Goal: Information Seeking & Learning: Learn about a topic

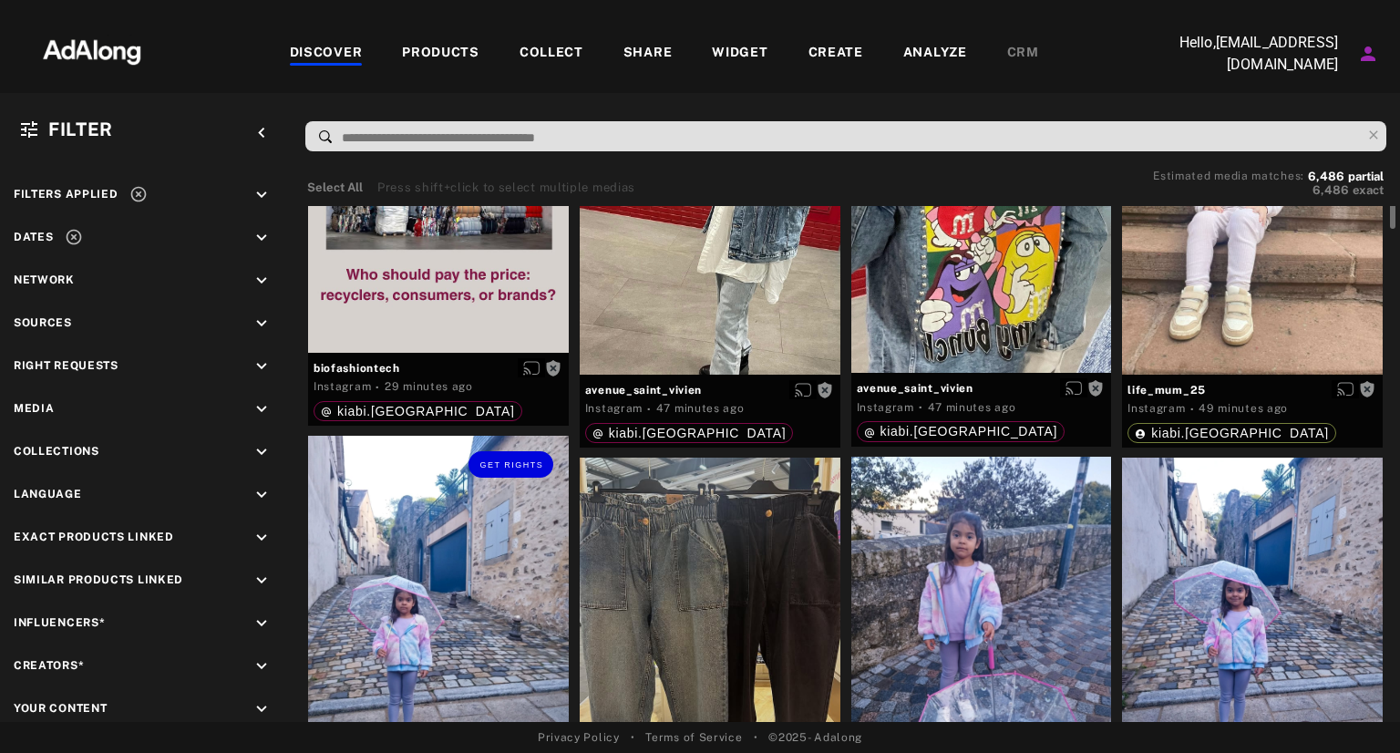
scroll to position [124, 0]
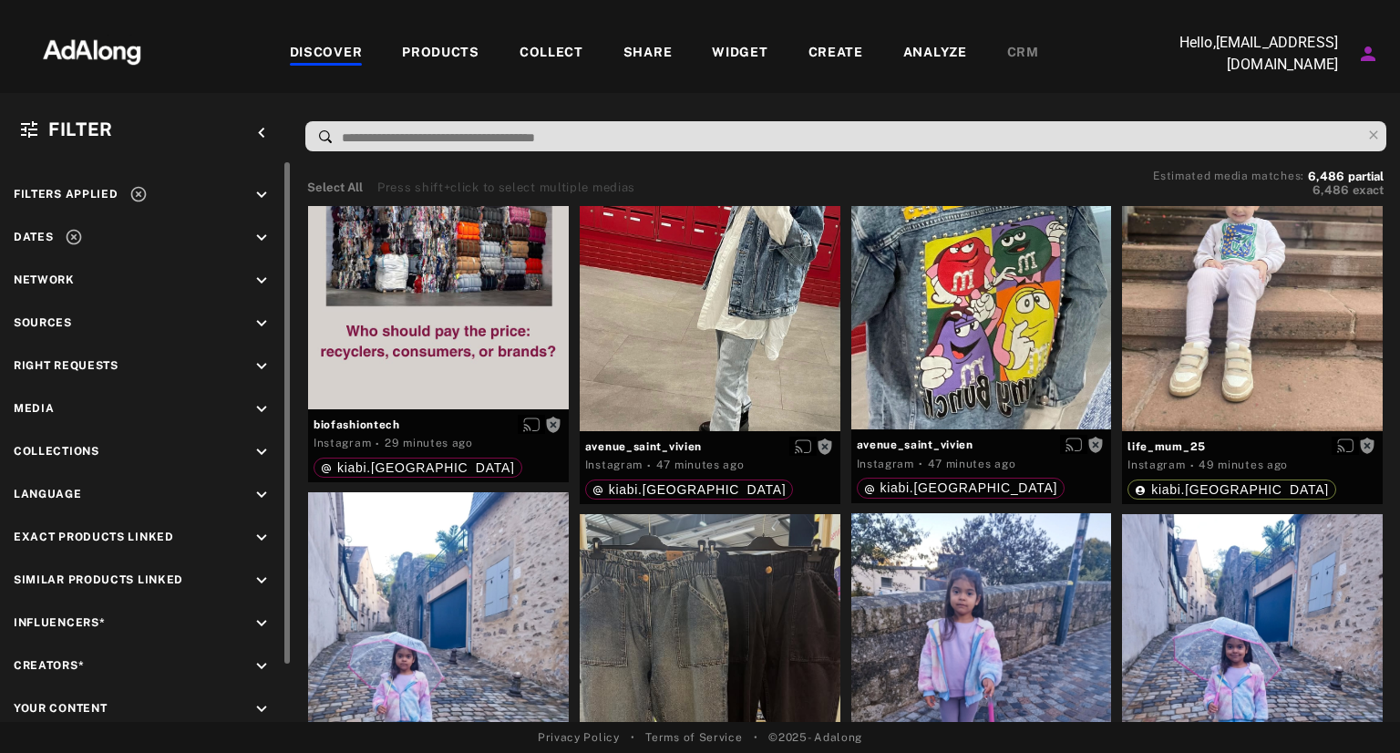
click at [252, 359] on icon "keyboard_arrow_down" at bounding box center [262, 366] width 20 height 20
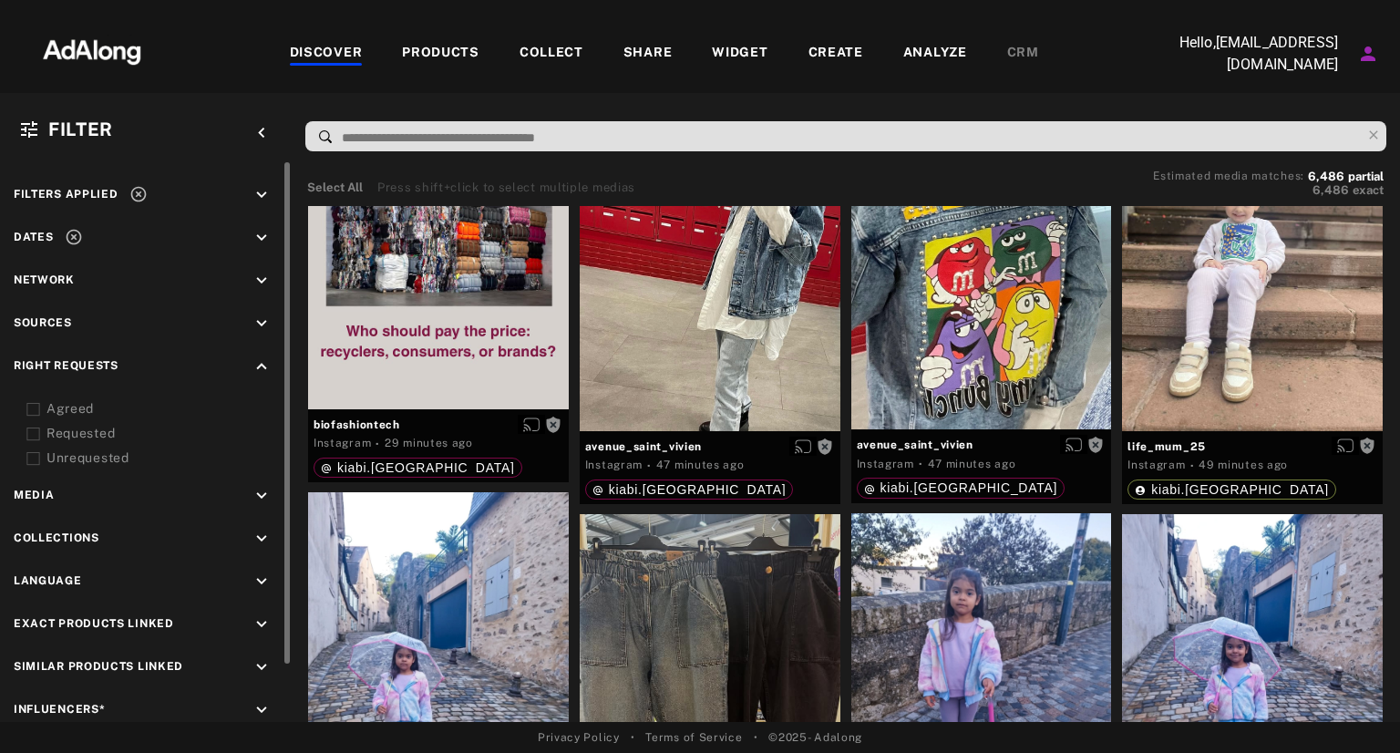
click at [33, 413] on icon at bounding box center [33, 410] width 14 height 14
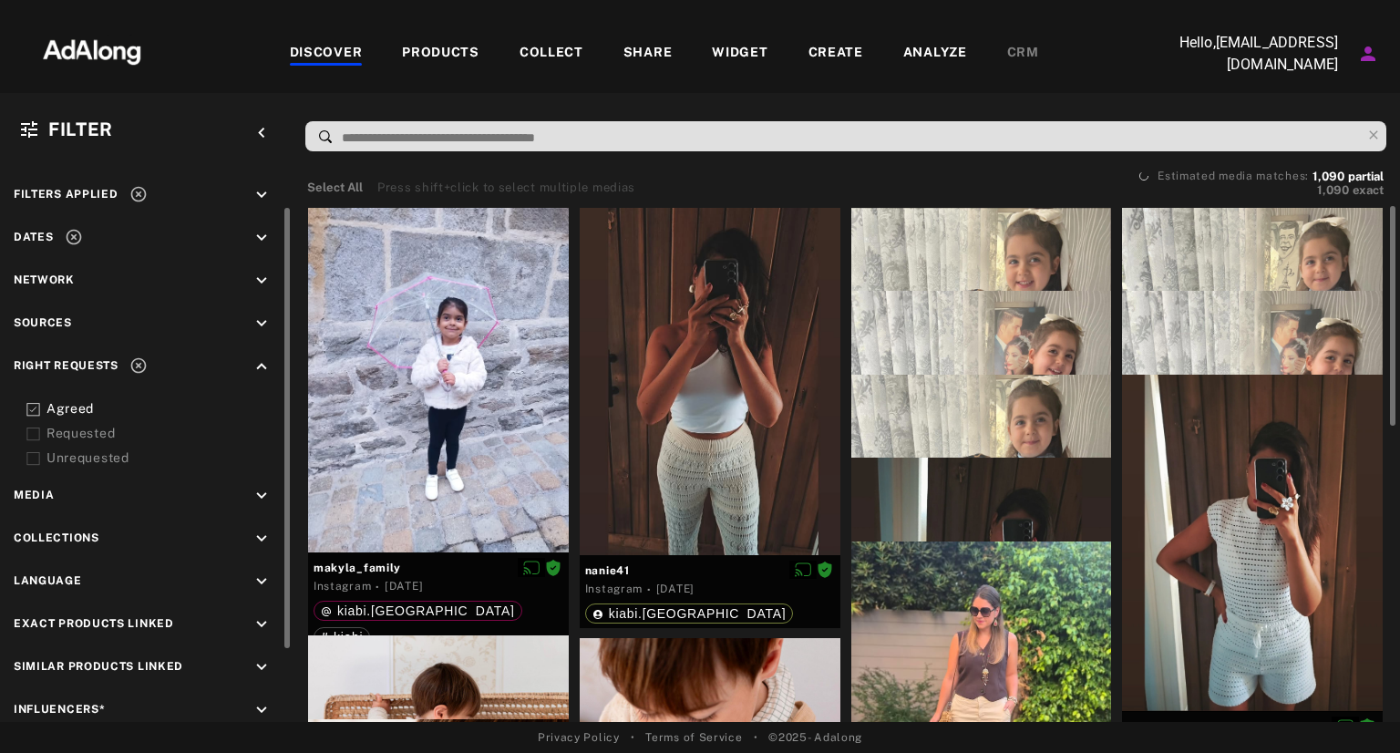
scroll to position [36, 0]
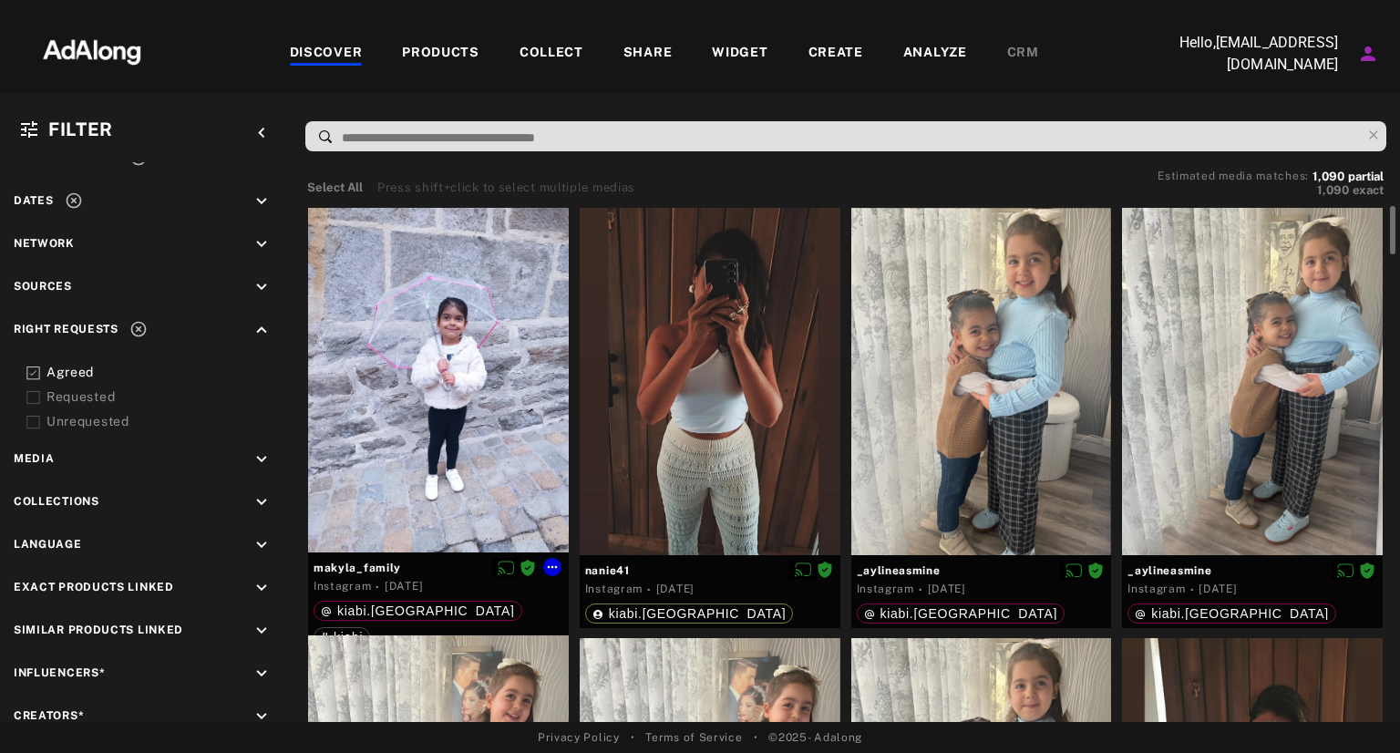
click at [416, 408] on div at bounding box center [438, 380] width 261 height 345
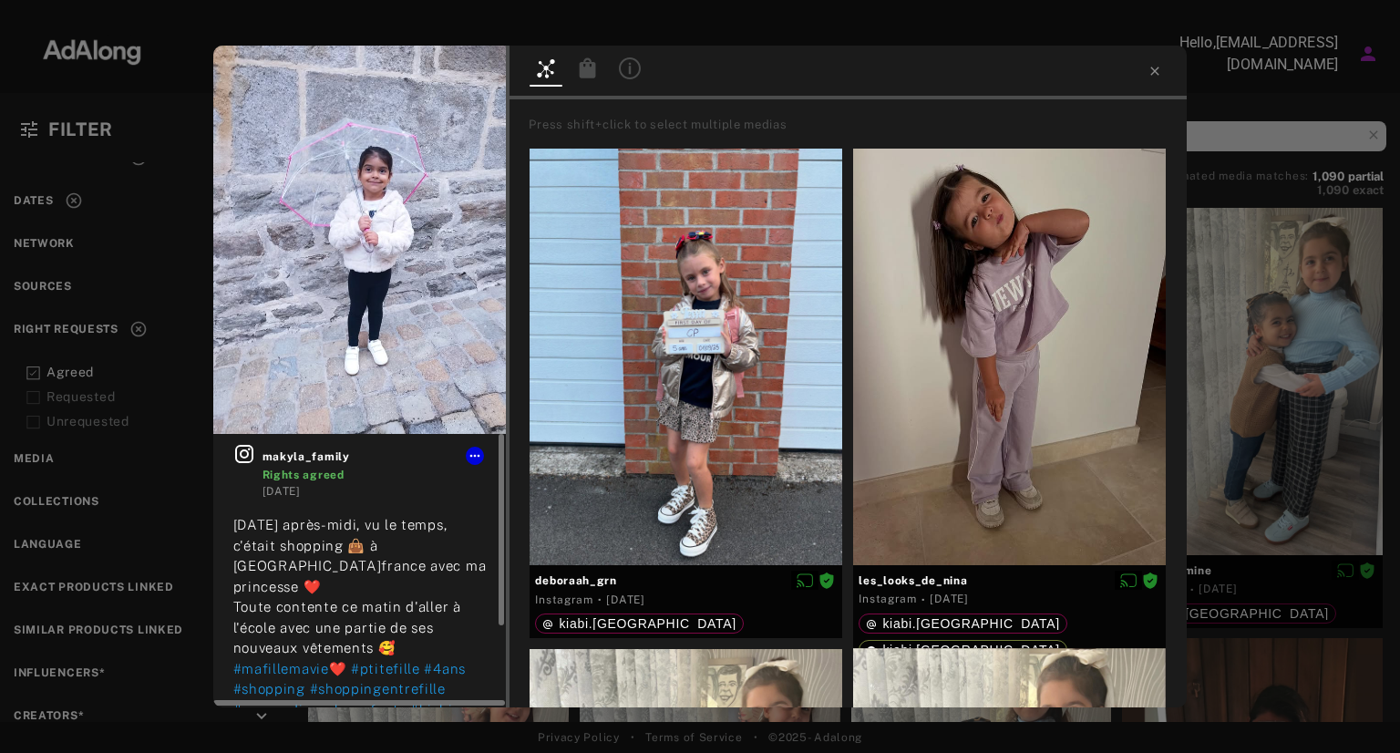
click at [246, 457] on icon at bounding box center [244, 454] width 18 height 18
click at [1155, 75] on icon at bounding box center [1154, 71] width 15 height 15
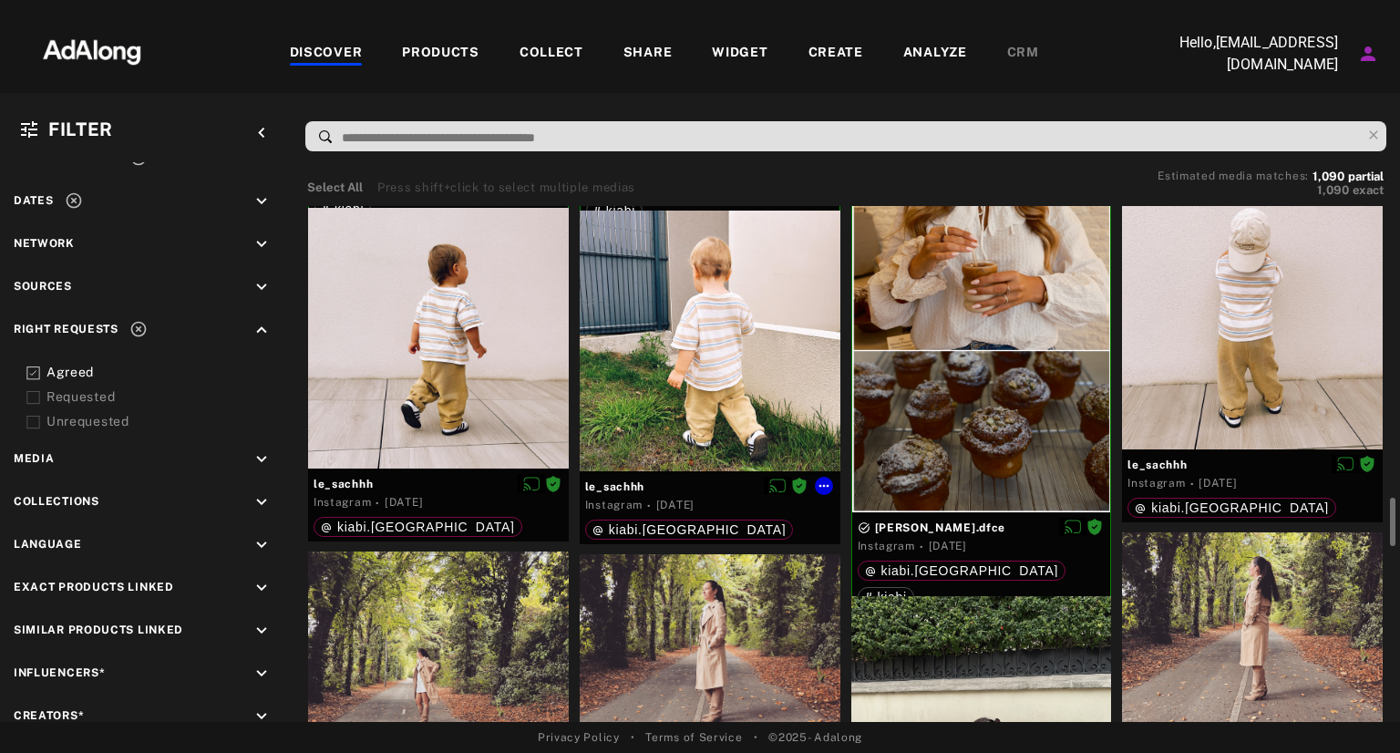
scroll to position [2726, 0]
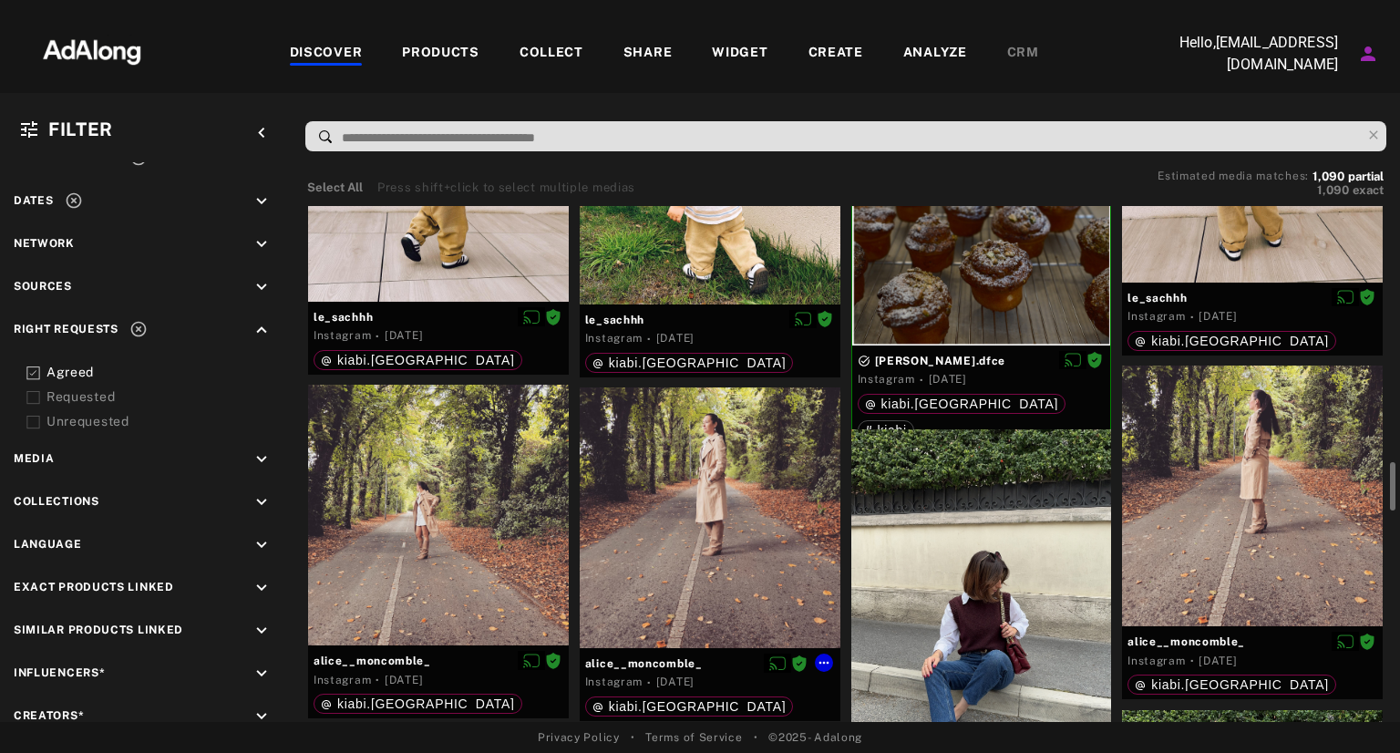
click at [707, 469] on div at bounding box center [710, 517] width 261 height 261
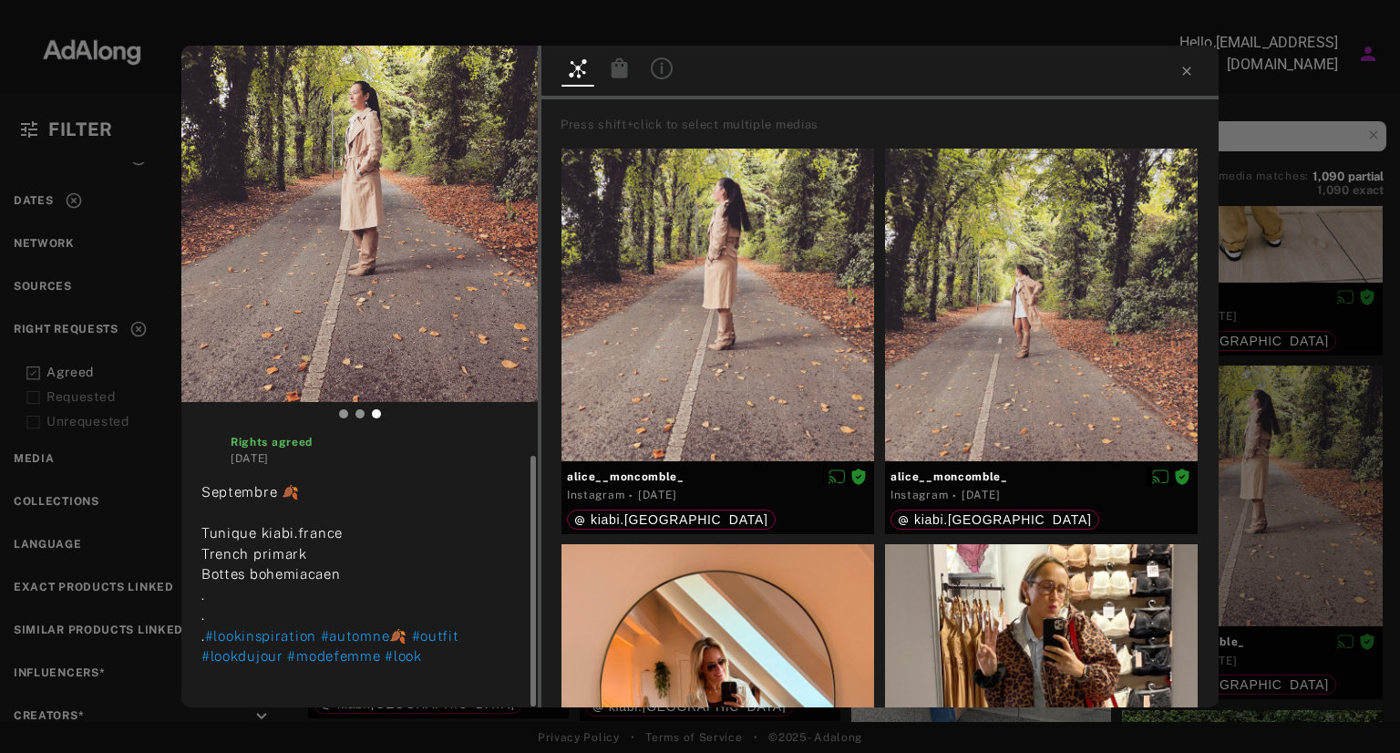
scroll to position [7, 0]
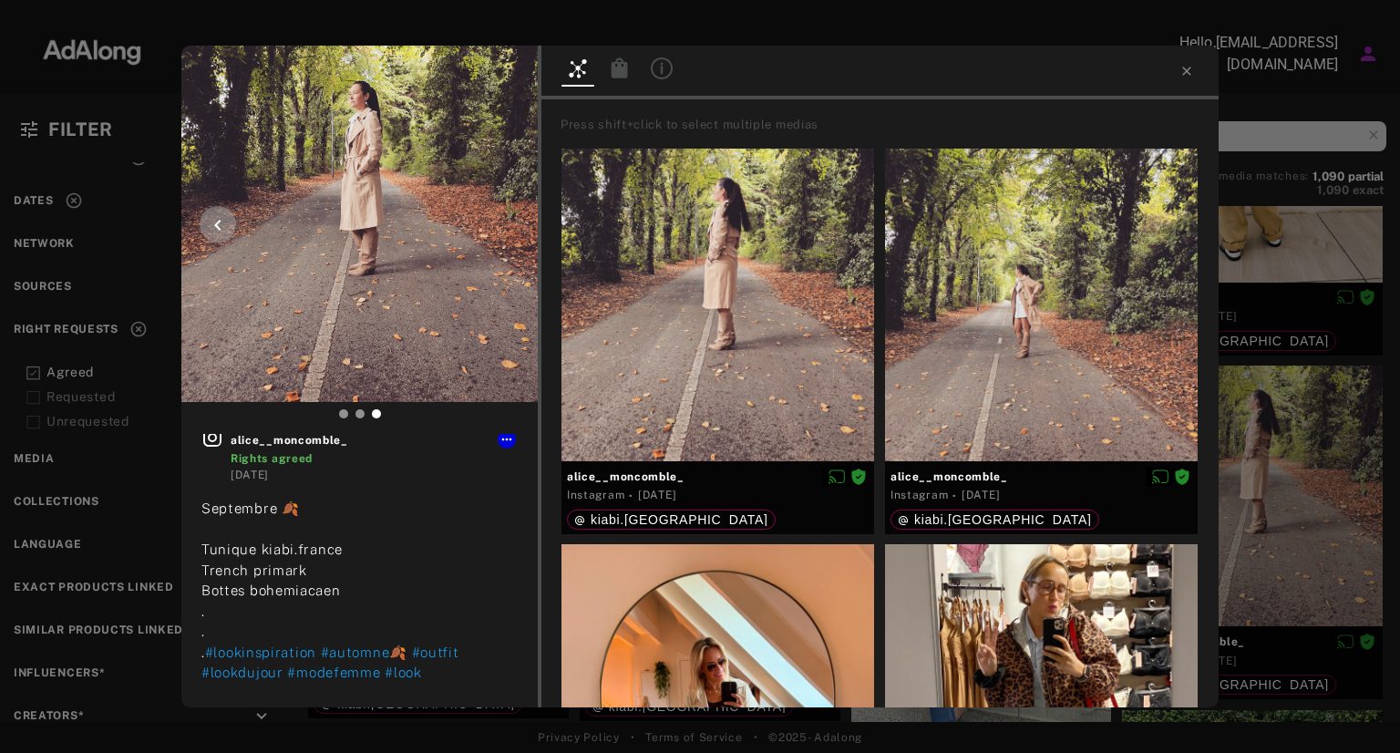
click at [226, 220] on icon at bounding box center [218, 225] width 22 height 22
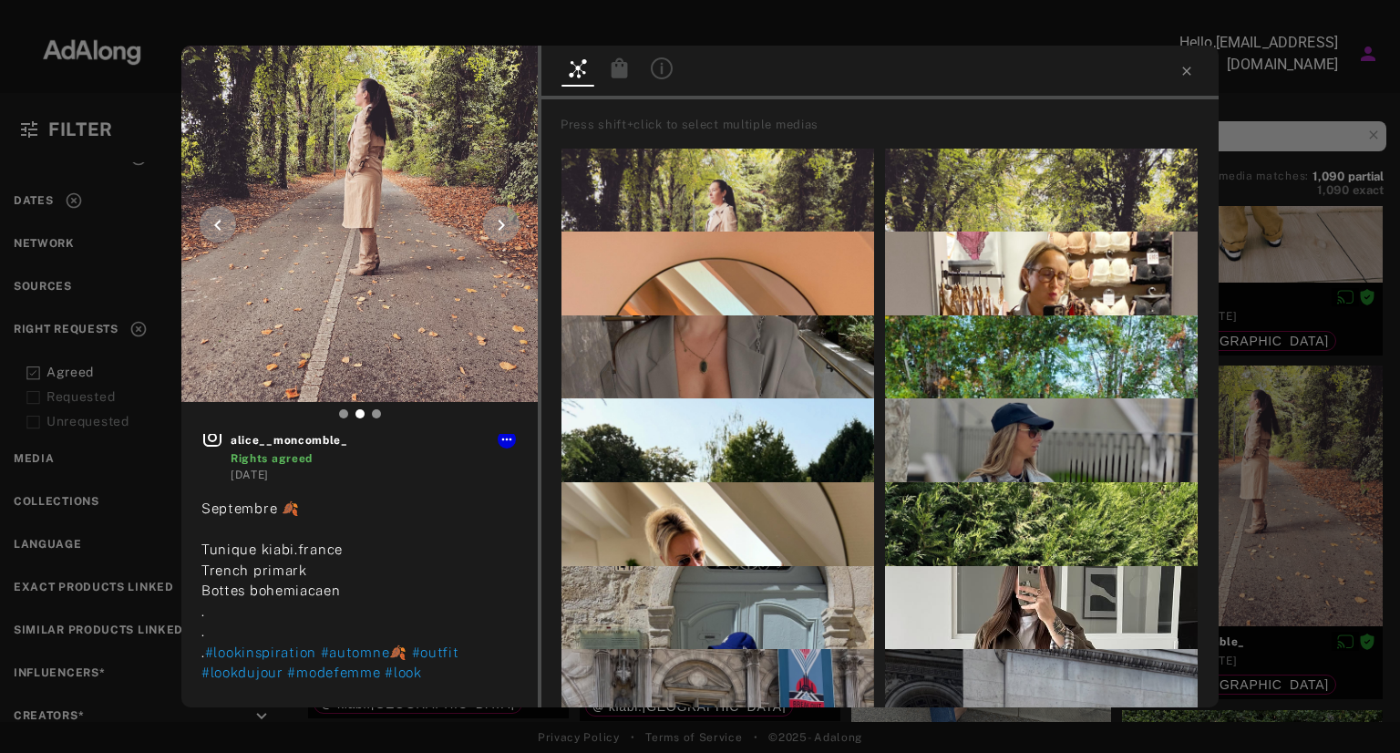
click at [226, 220] on icon at bounding box center [218, 225] width 22 height 22
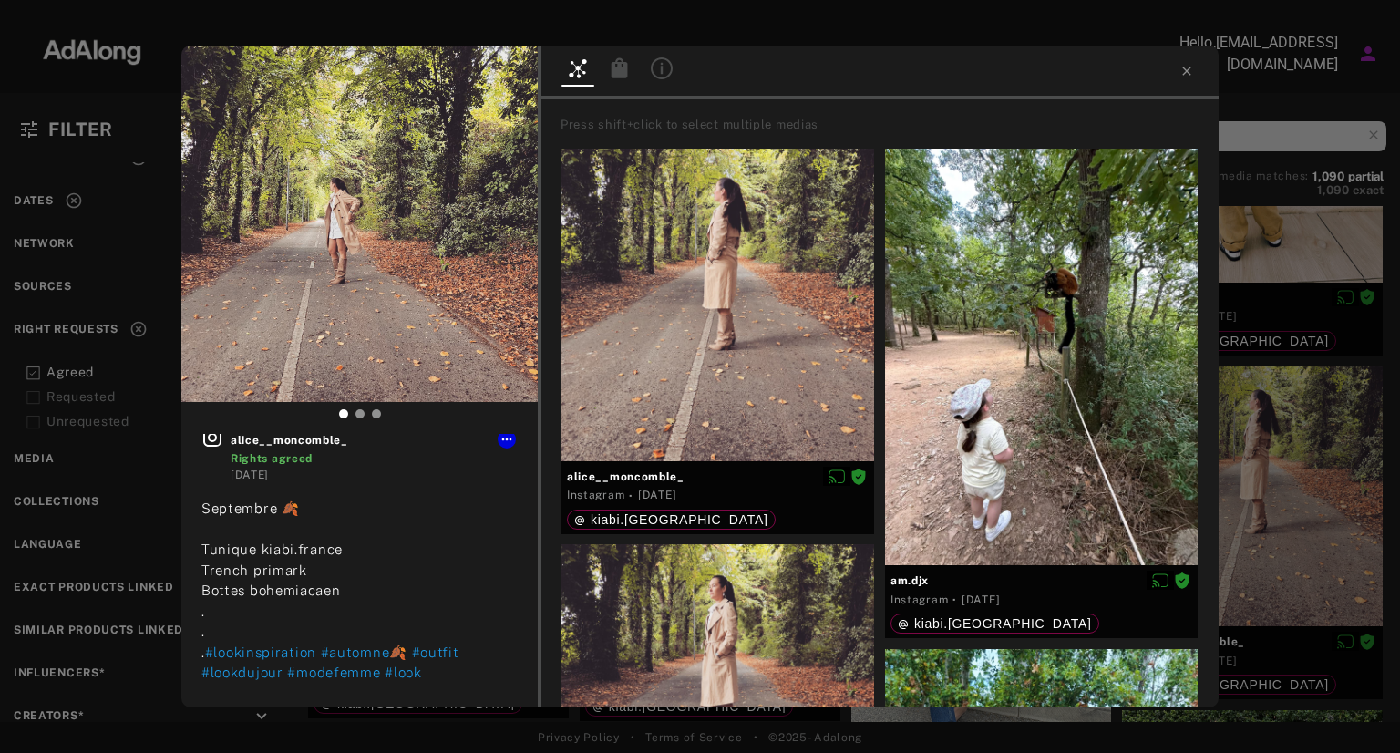
click at [1199, 74] on div at bounding box center [879, 73] width 677 height 54
click at [1187, 67] on icon at bounding box center [1186, 71] width 15 height 15
